Goal: Check status: Check status

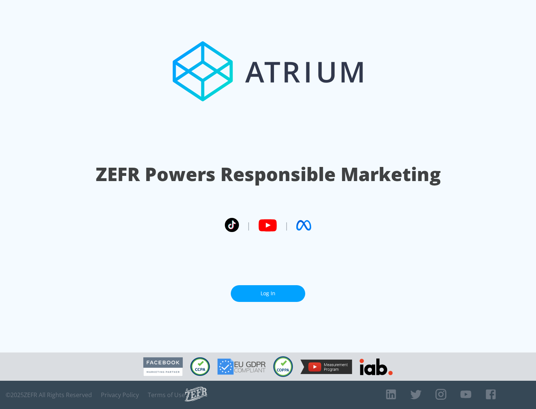
click at [268, 294] on link "Log In" at bounding box center [268, 294] width 74 height 17
